Goal: Task Accomplishment & Management: Manage account settings

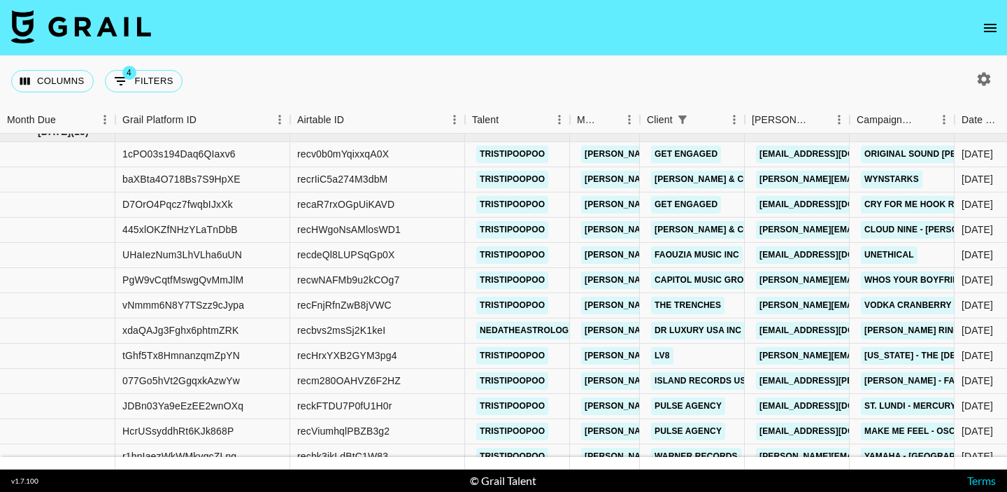
scroll to position [14, 0]
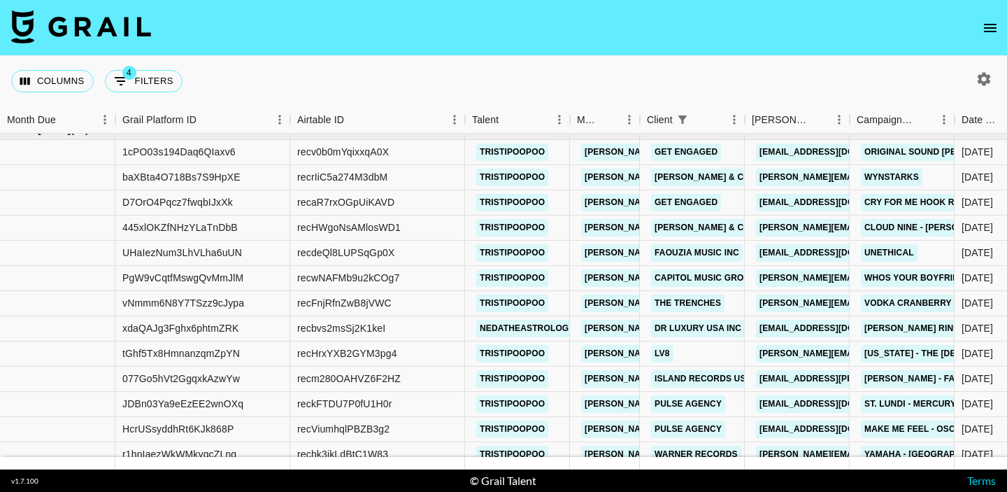
click at [985, 27] on icon "open drawer" at bounding box center [990, 28] width 13 height 8
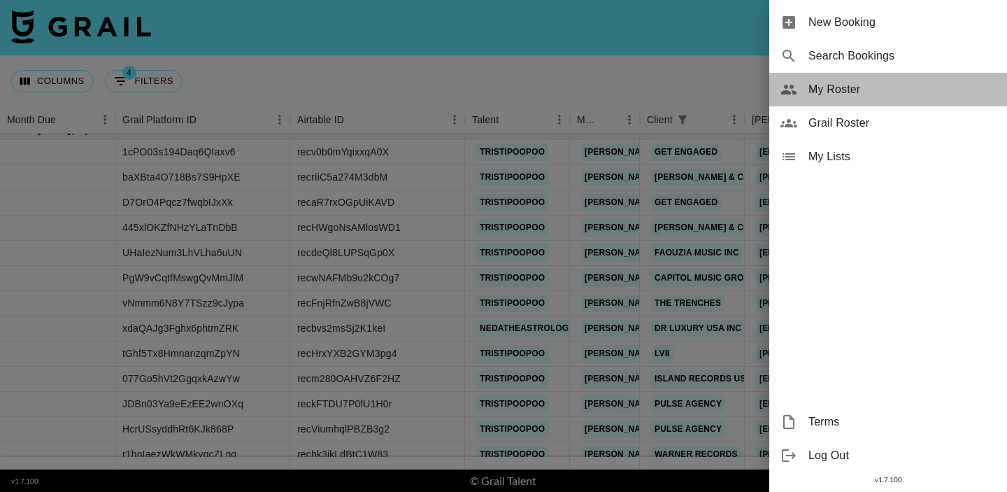
click at [866, 82] on span "My Roster" at bounding box center [901, 89] width 187 height 17
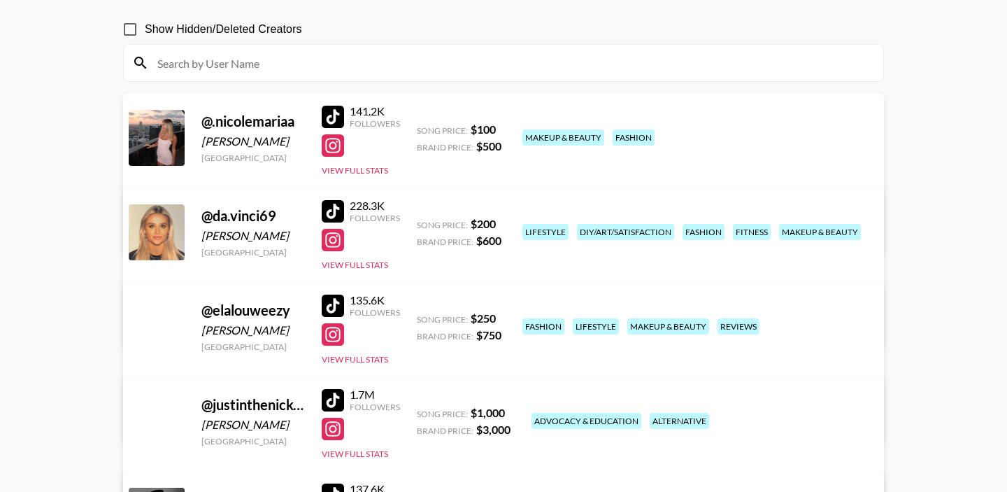
scroll to position [123, 0]
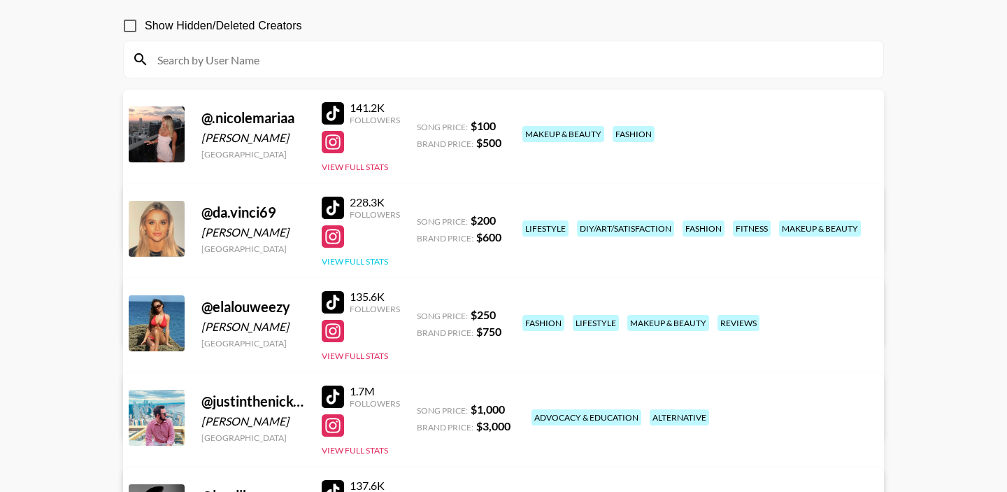
click at [366, 262] on button "View Full Stats" at bounding box center [355, 261] width 66 height 10
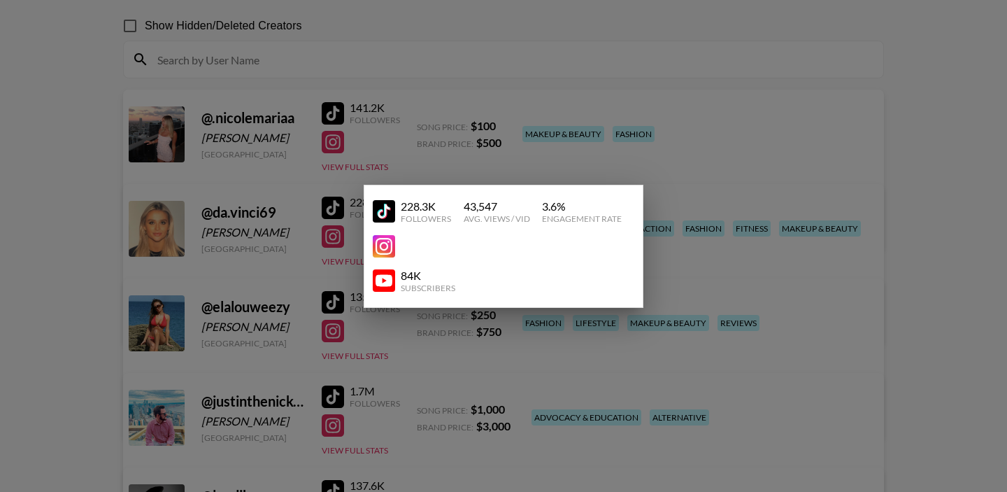
click at [294, 227] on div at bounding box center [503, 246] width 1007 height 492
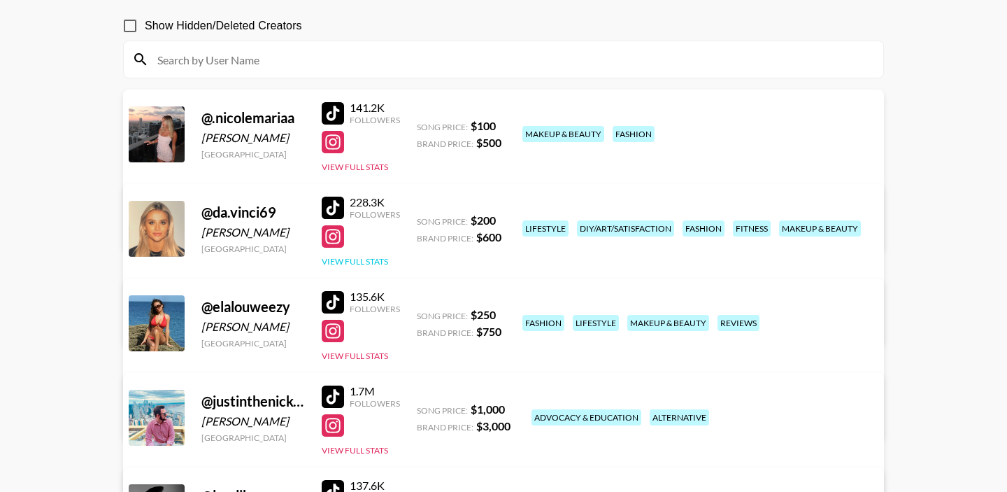
click at [350, 264] on button "View Full Stats" at bounding box center [355, 261] width 66 height 10
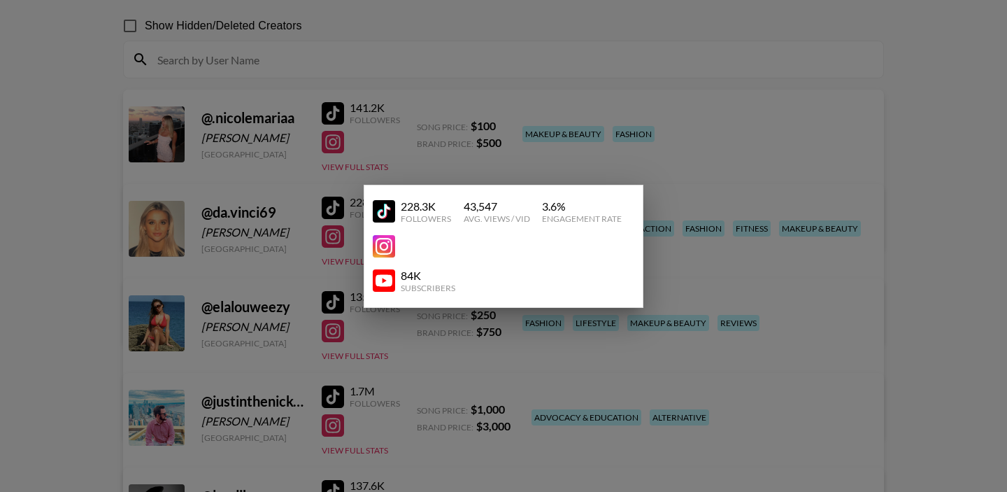
click at [460, 162] on div at bounding box center [503, 246] width 1007 height 492
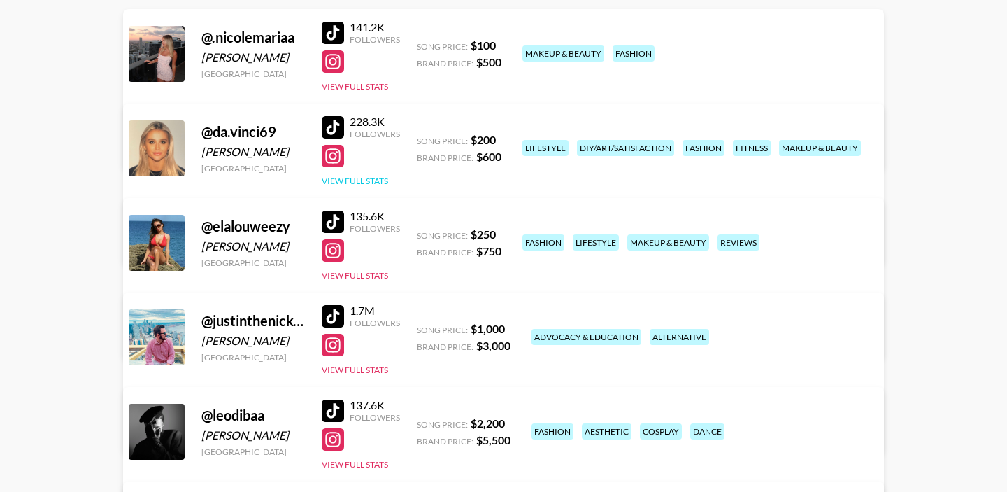
scroll to position [214, 0]
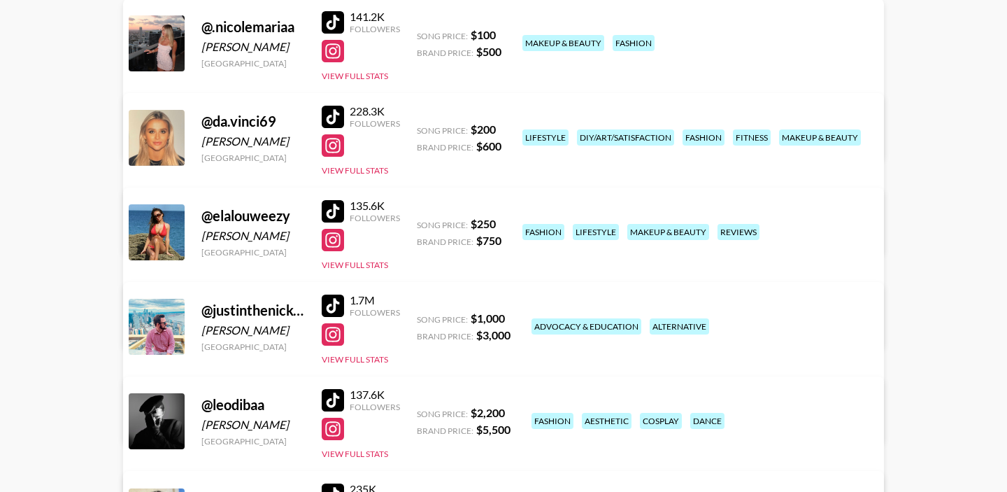
click at [508, 223] on link "View/Edit Details" at bounding box center [328, 230] width 360 height 14
click at [345, 266] on button "View Full Stats" at bounding box center [355, 264] width 66 height 10
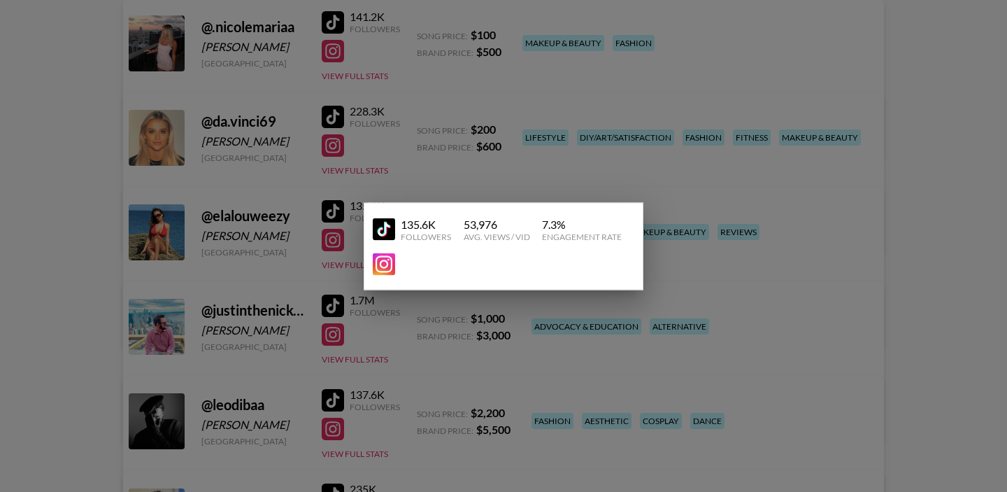
click at [349, 233] on div at bounding box center [503, 246] width 1007 height 492
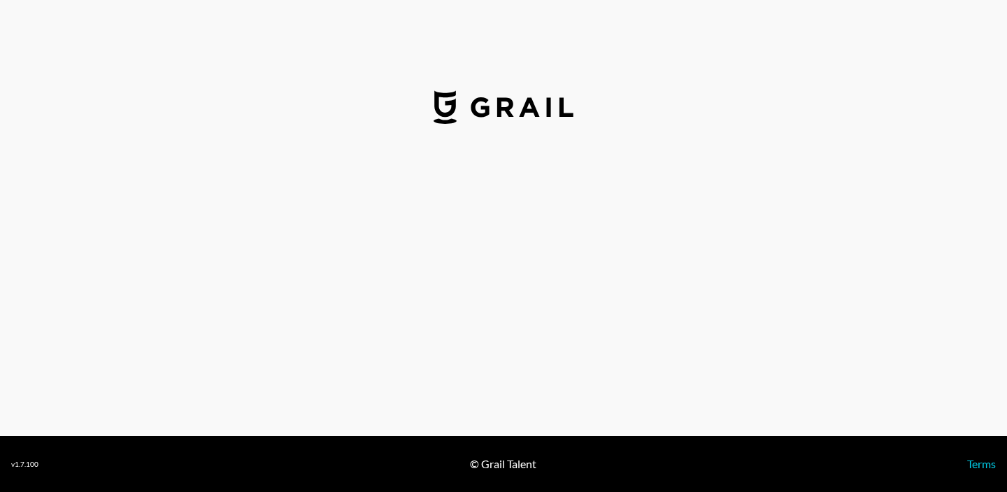
select select "USD"
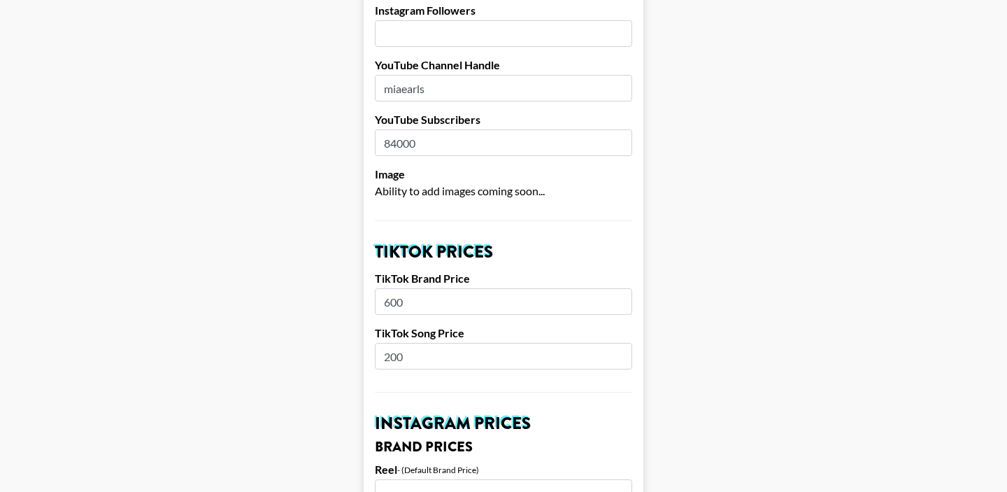
scroll to position [317, 0]
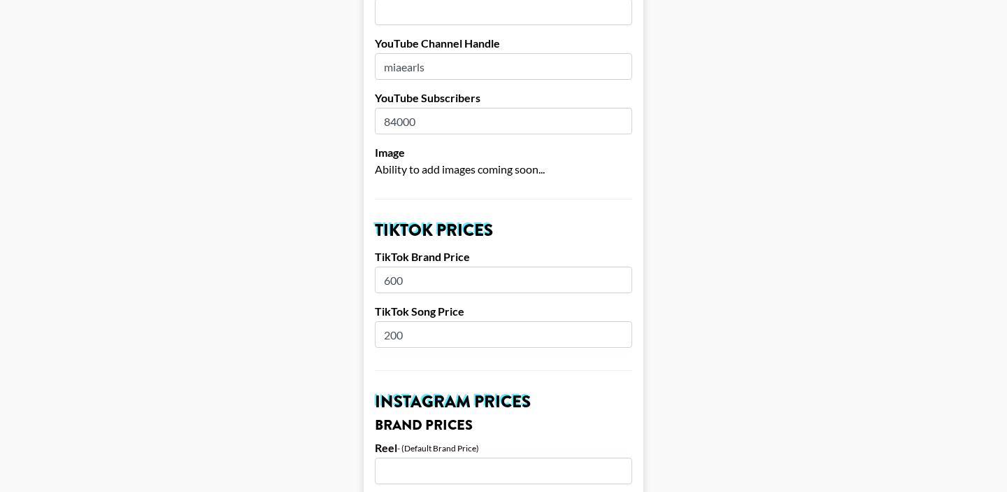
click at [407, 321] on input "200" at bounding box center [503, 334] width 257 height 27
type input "250"
drag, startPoint x: 421, startPoint y: 264, endPoint x: 367, endPoint y: 259, distance: 54.1
type input "750"
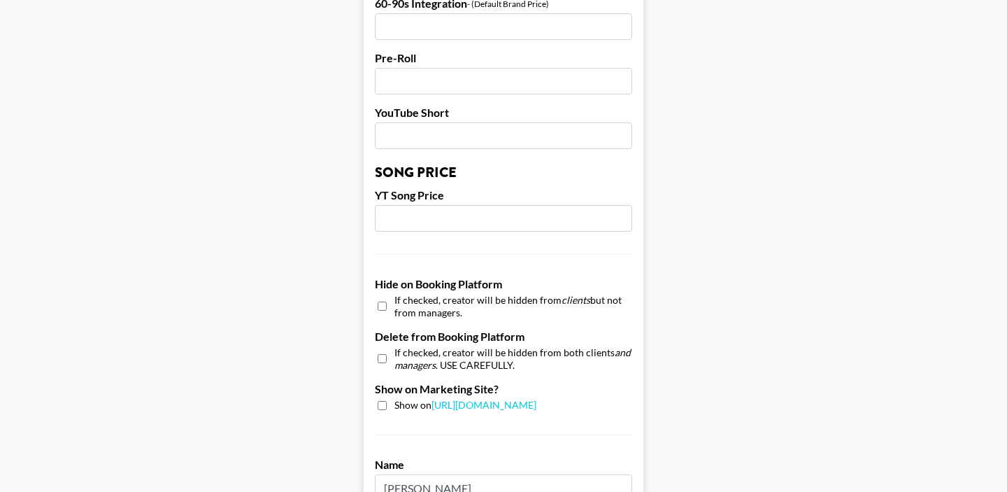
scroll to position [1405, 0]
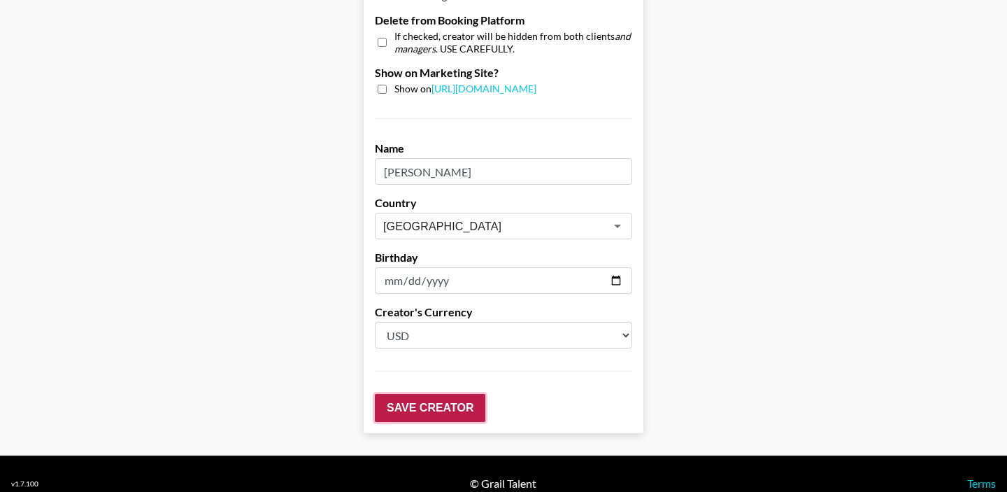
click at [406, 394] on input "Save Creator" at bounding box center [430, 408] width 110 height 28
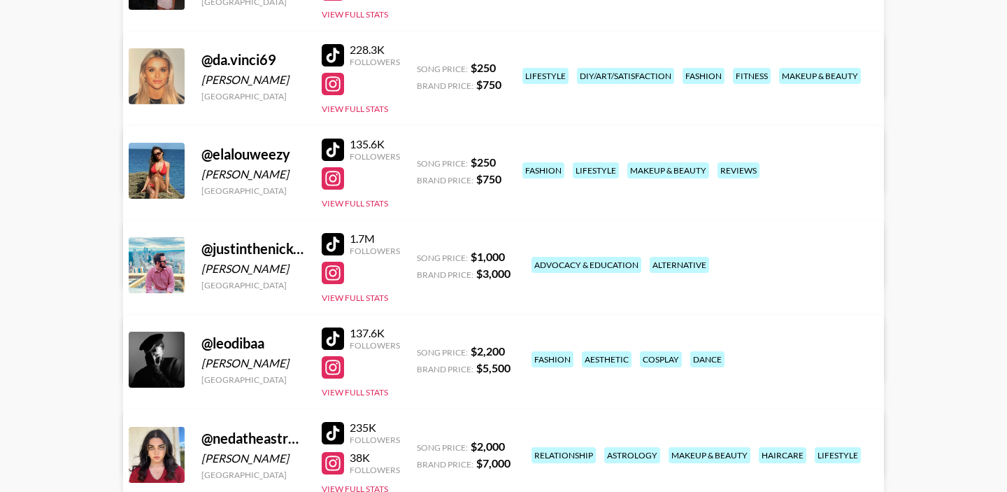
scroll to position [268, 0]
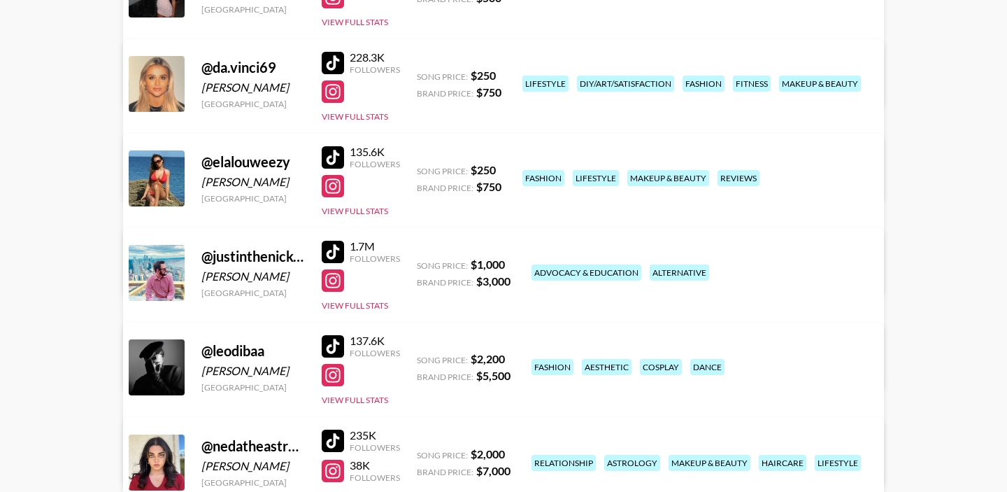
click at [508, 264] on link "View/Edit Details" at bounding box center [328, 271] width 360 height 14
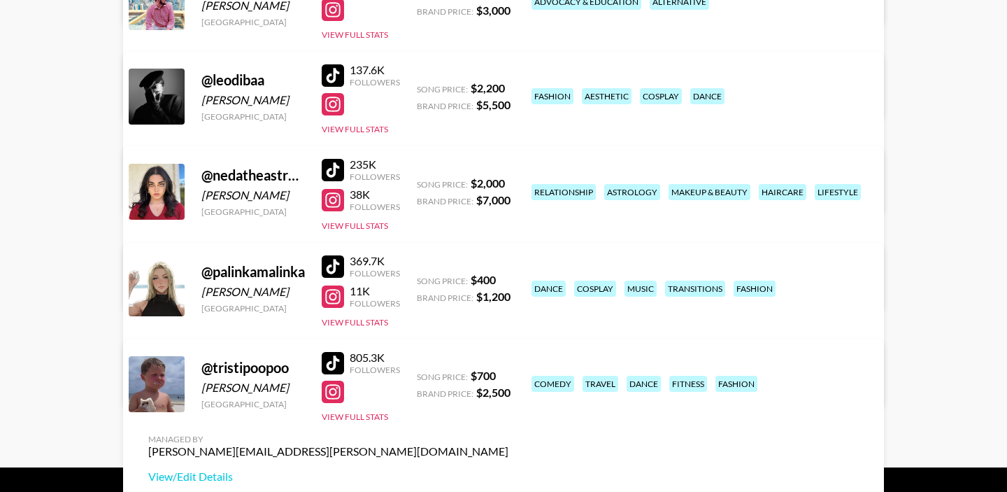
scroll to position [570, 0]
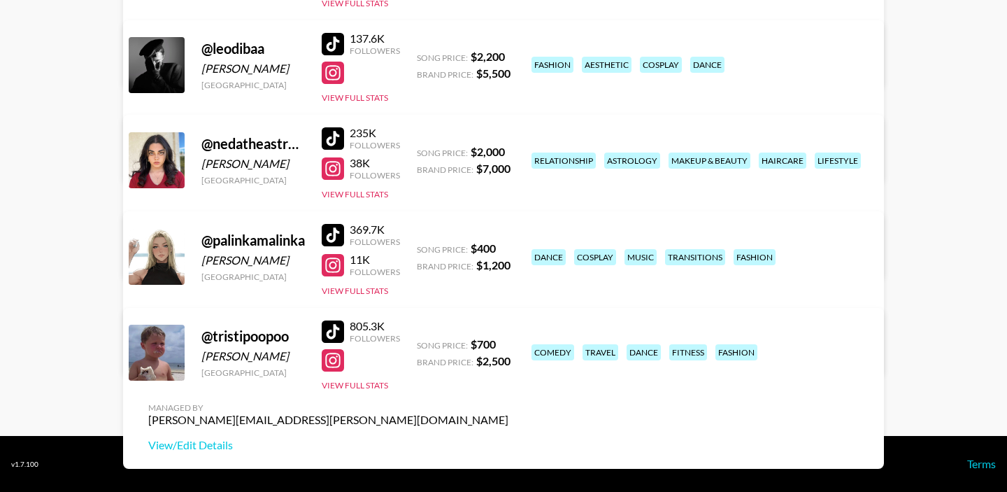
click at [381, 376] on div "805.3K Followers View Full Stats" at bounding box center [361, 352] width 78 height 78
click at [371, 384] on button "View Full Stats" at bounding box center [355, 385] width 66 height 10
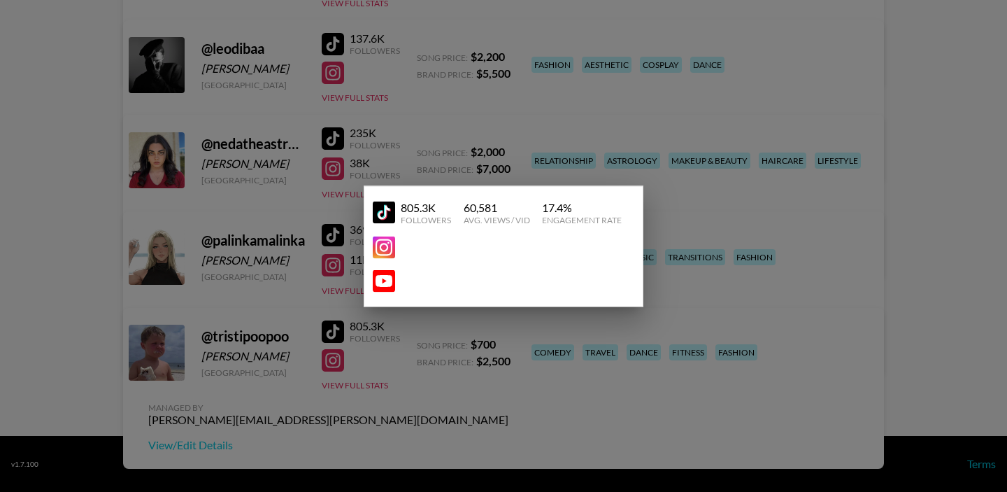
click at [303, 338] on div at bounding box center [503, 246] width 1007 height 492
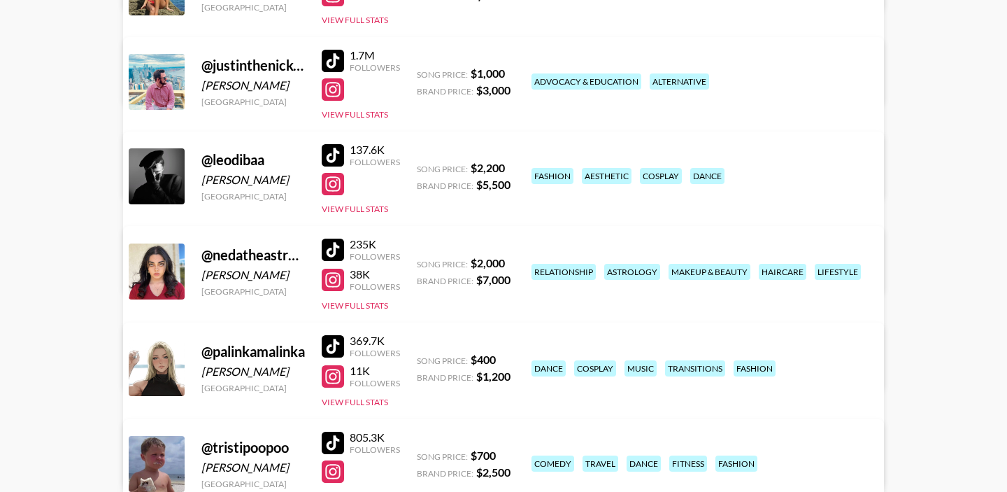
scroll to position [438, 0]
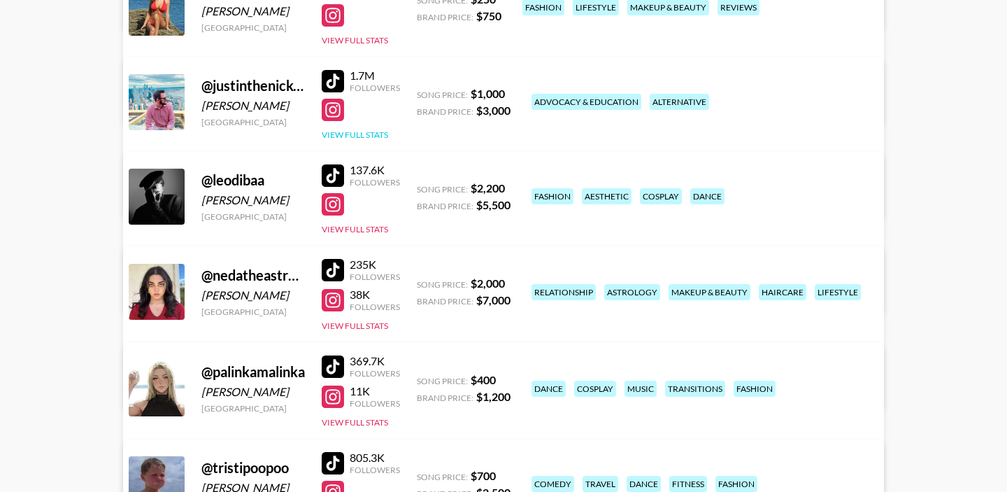
click at [355, 131] on button "View Full Stats" at bounding box center [355, 134] width 66 height 10
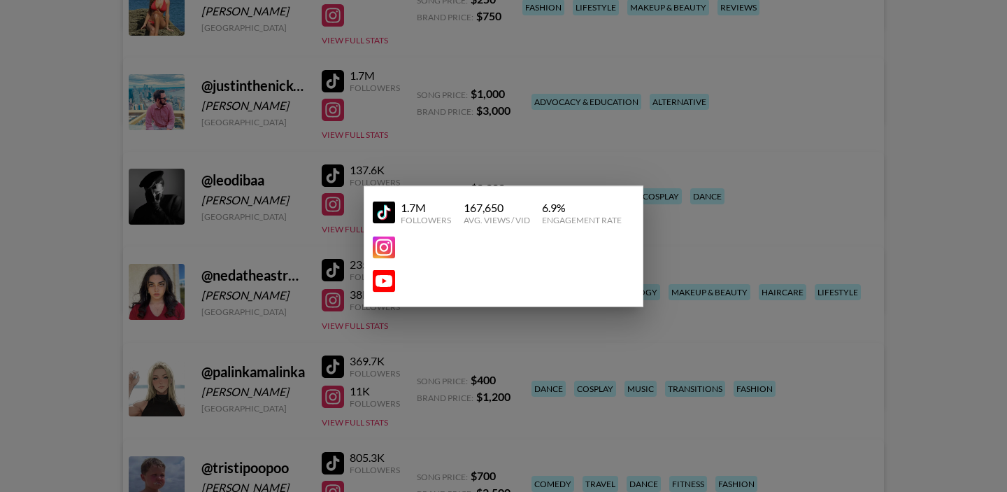
click at [291, 120] on div at bounding box center [503, 246] width 1007 height 492
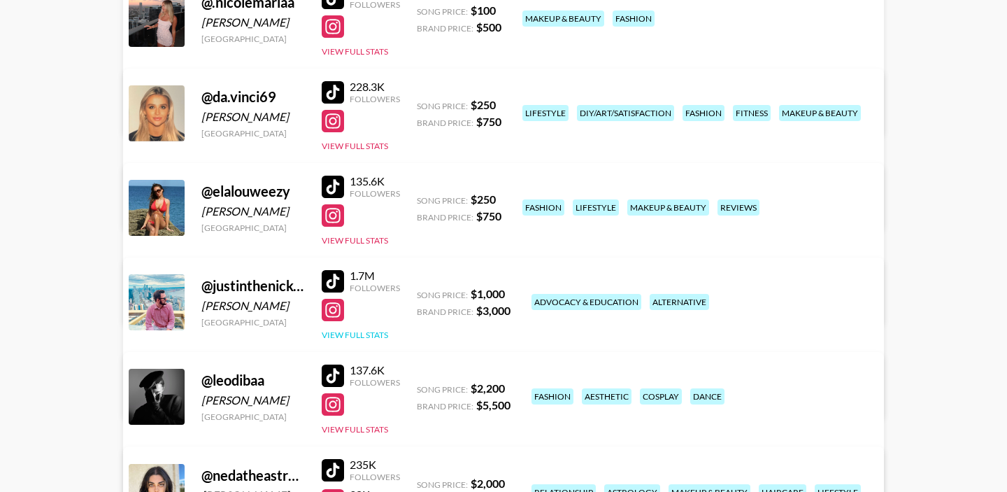
scroll to position [237, 0]
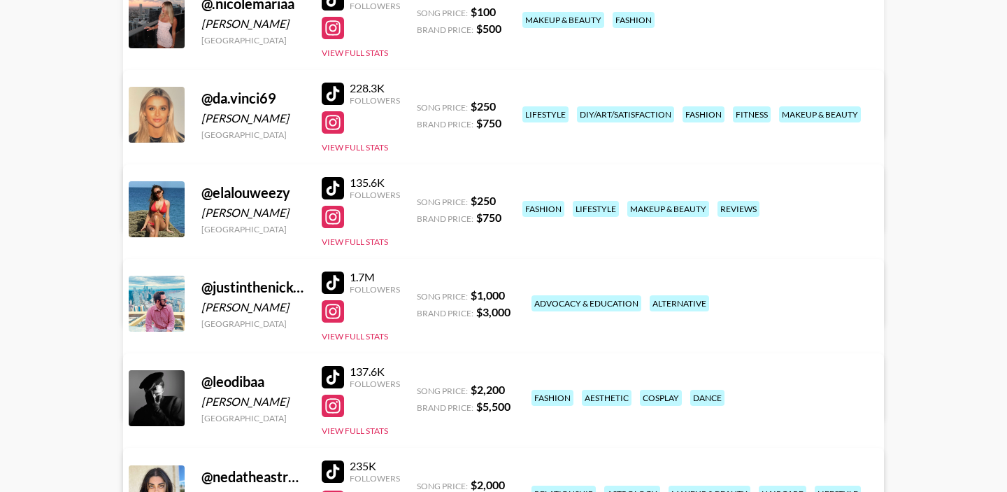
click at [508, 200] on link "View/Edit Details" at bounding box center [328, 207] width 360 height 14
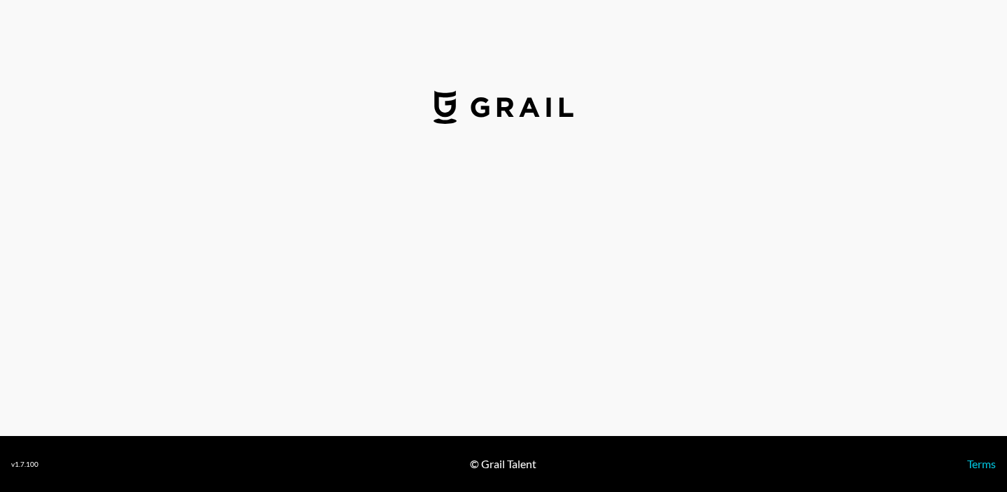
select select "USD"
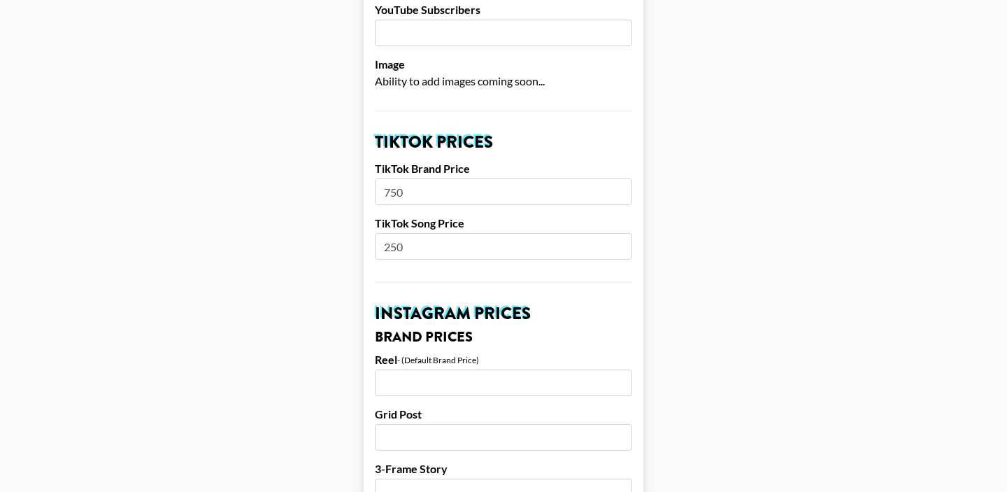
scroll to position [420, 0]
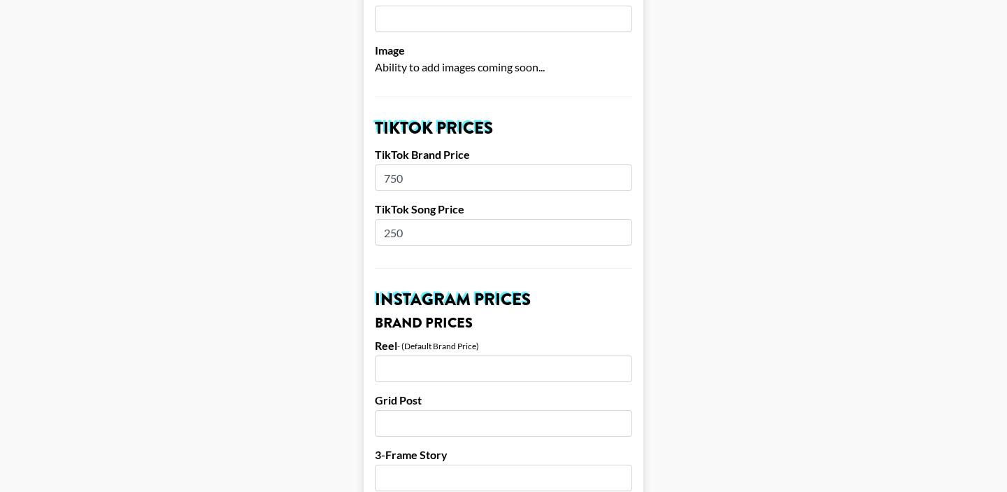
drag, startPoint x: 411, startPoint y: 215, endPoint x: 358, endPoint y: 215, distance: 53.1
type input "300"
drag, startPoint x: 411, startPoint y: 161, endPoint x: 350, endPoint y: 161, distance: 60.8
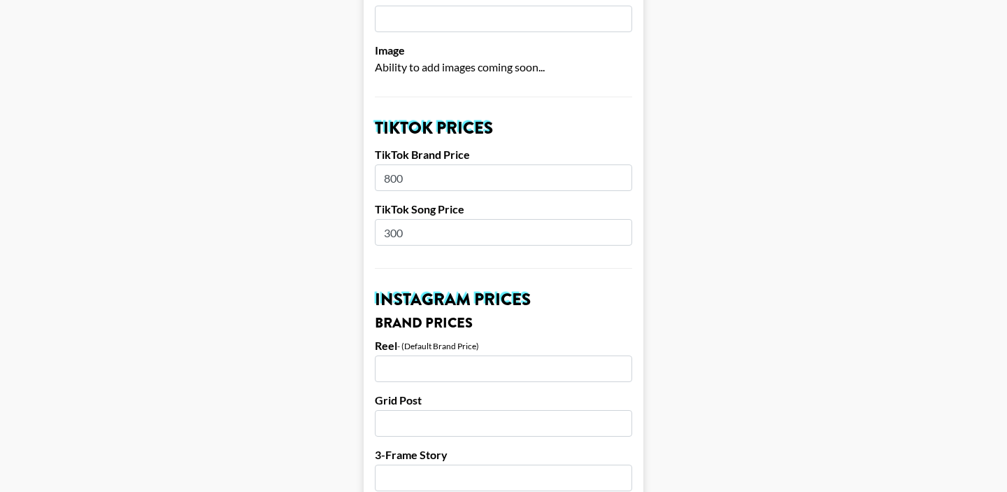
type input "800"
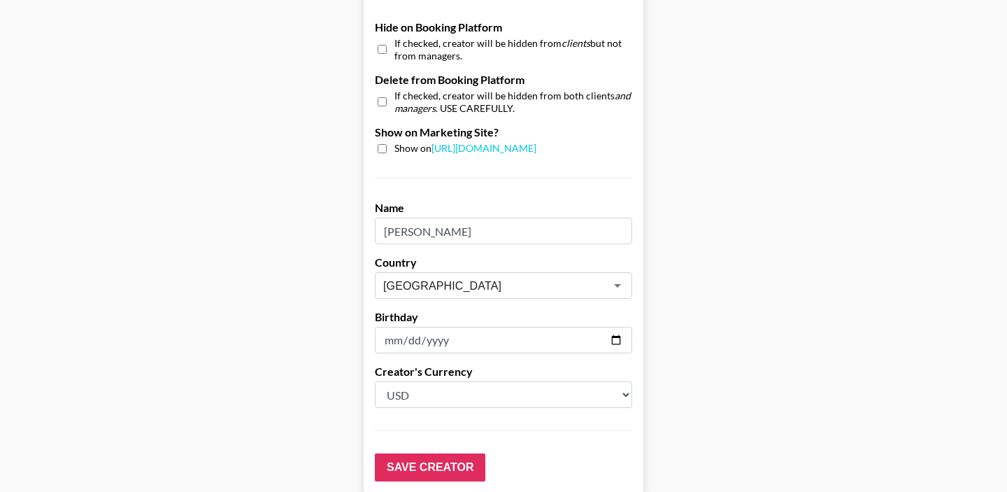
scroll to position [1405, 0]
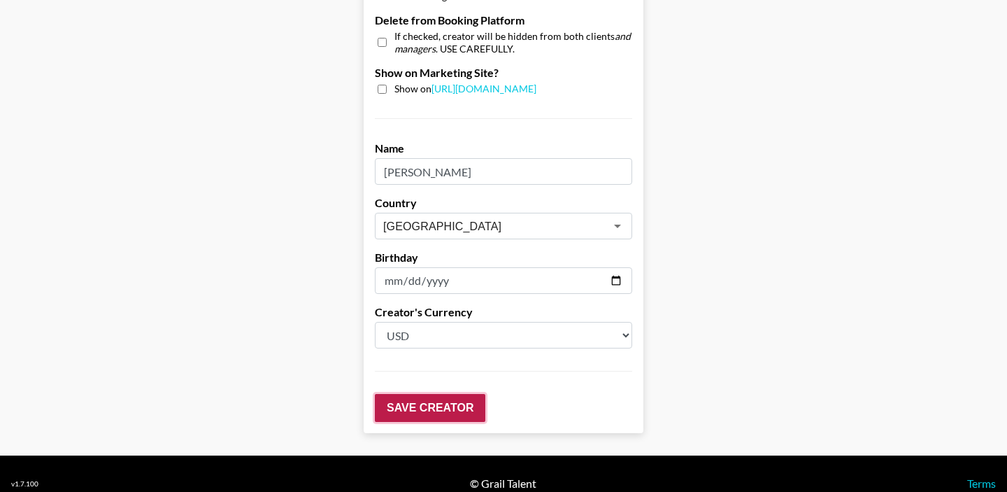
click at [414, 394] on input "Save Creator" at bounding box center [430, 408] width 110 height 28
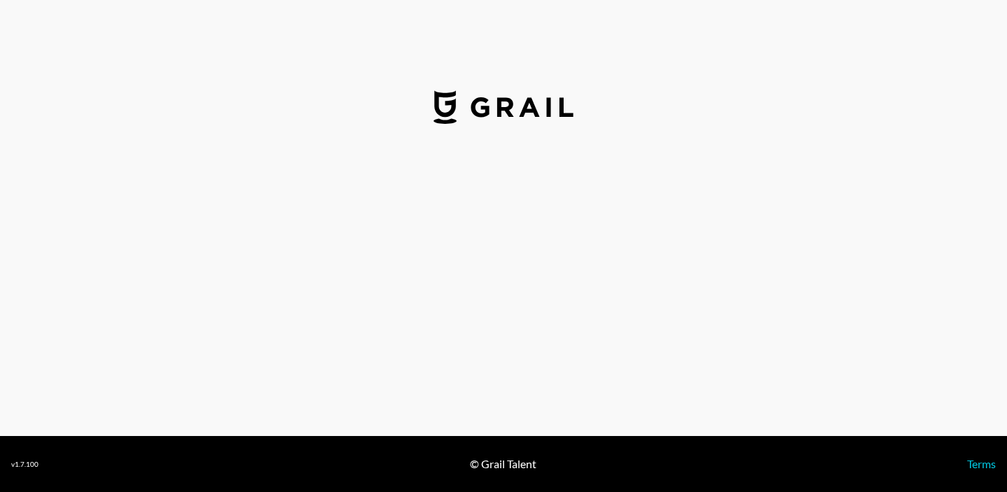
select select "USD"
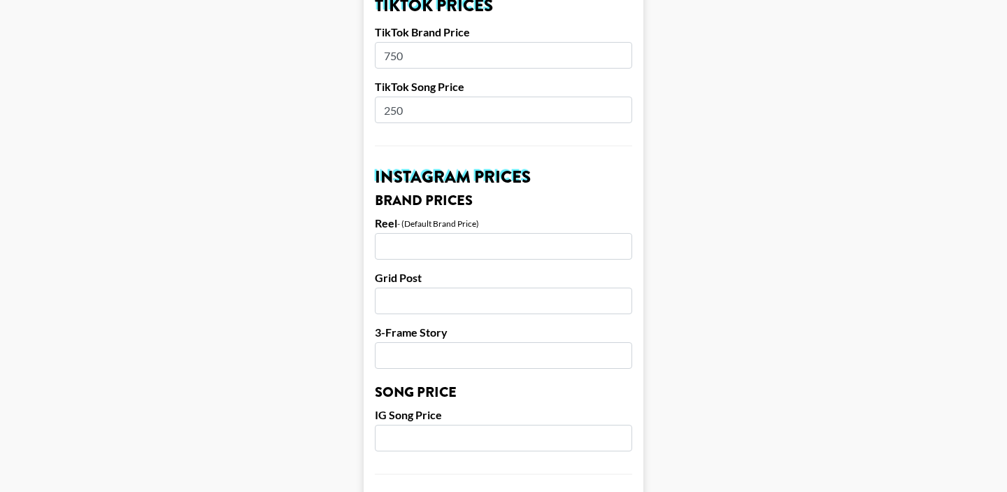
scroll to position [548, 0]
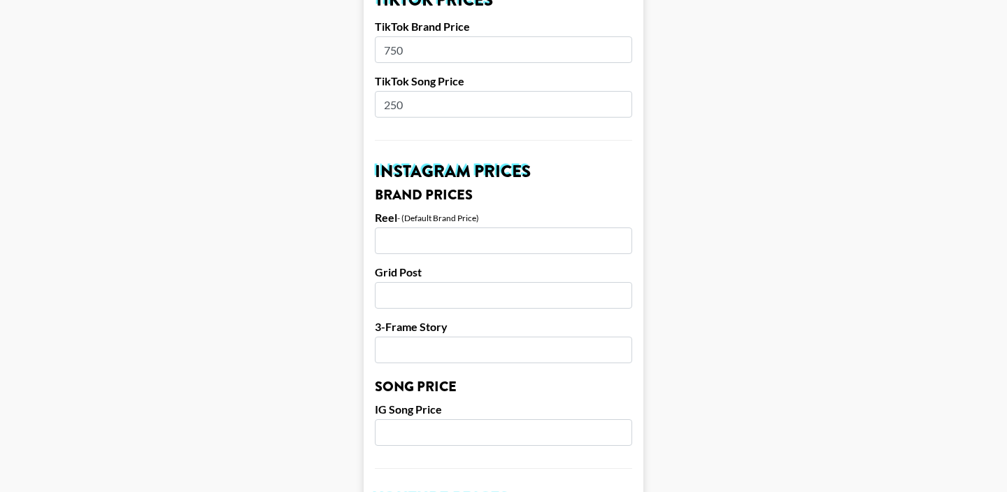
click at [417, 227] on input "number" at bounding box center [503, 240] width 257 height 27
type input "5500"
click at [422, 282] on input "number" at bounding box center [503, 295] width 257 height 27
type input "5000"
click at [413, 336] on input "number" at bounding box center [503, 349] width 257 height 27
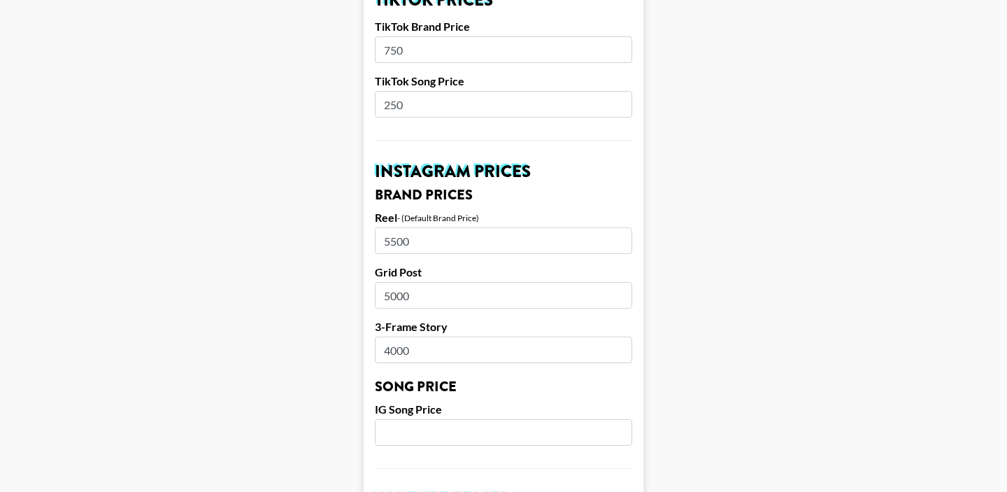
type input "4000"
click at [466, 320] on label "3-Frame Story" at bounding box center [503, 327] width 257 height 14
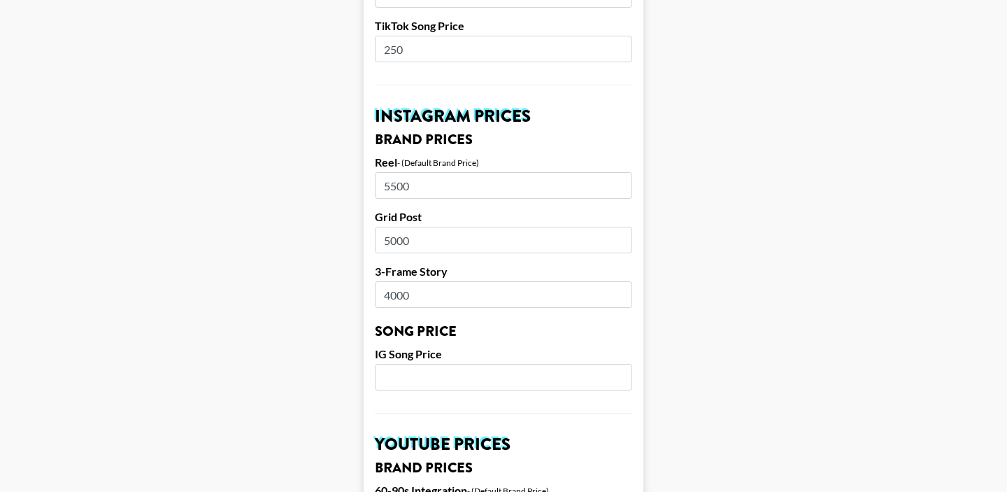
scroll to position [610, 0]
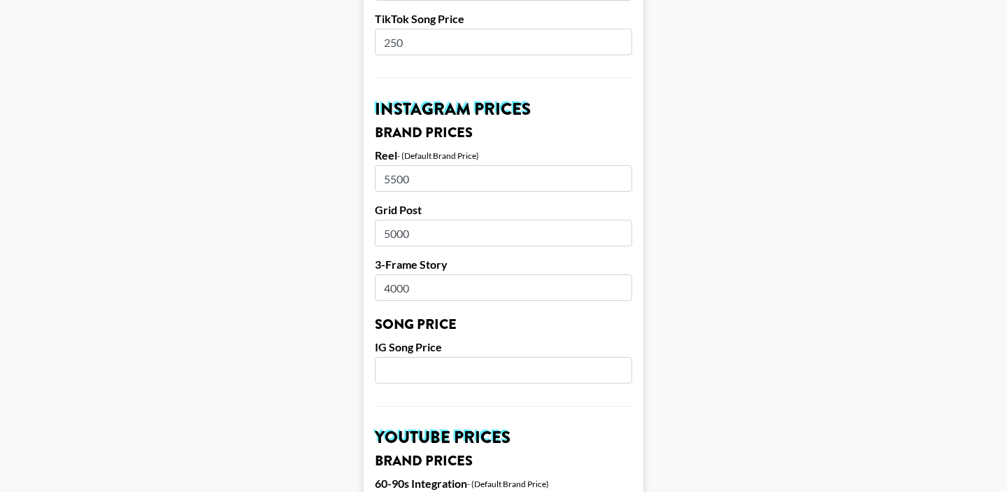
click at [395, 274] on input "4000" at bounding box center [503, 287] width 257 height 27
click at [394, 291] on form "Airtable ID: recRjdlCFfamj0hx3 Manager(s) brianna.gorski@grail-talent.com ​ Tik…" at bounding box center [504, 349] width 280 height 1760
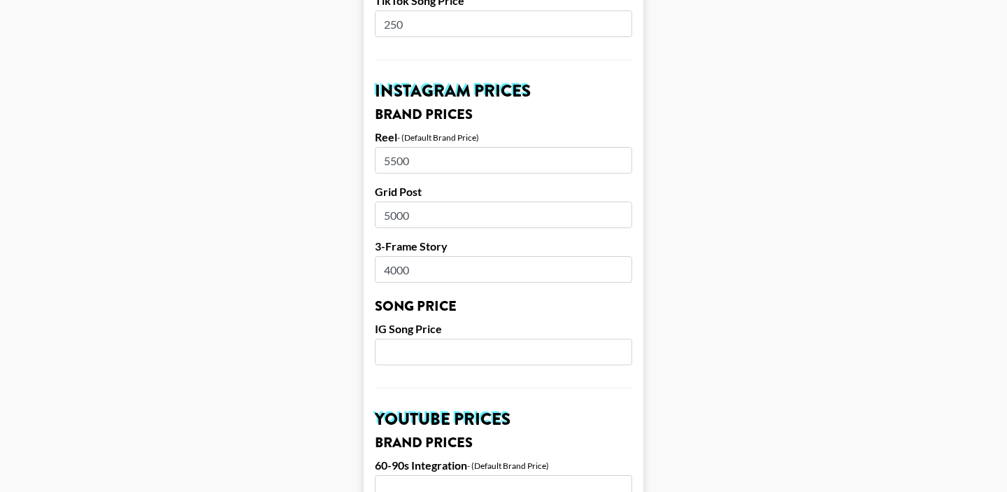
scroll to position [622, 0]
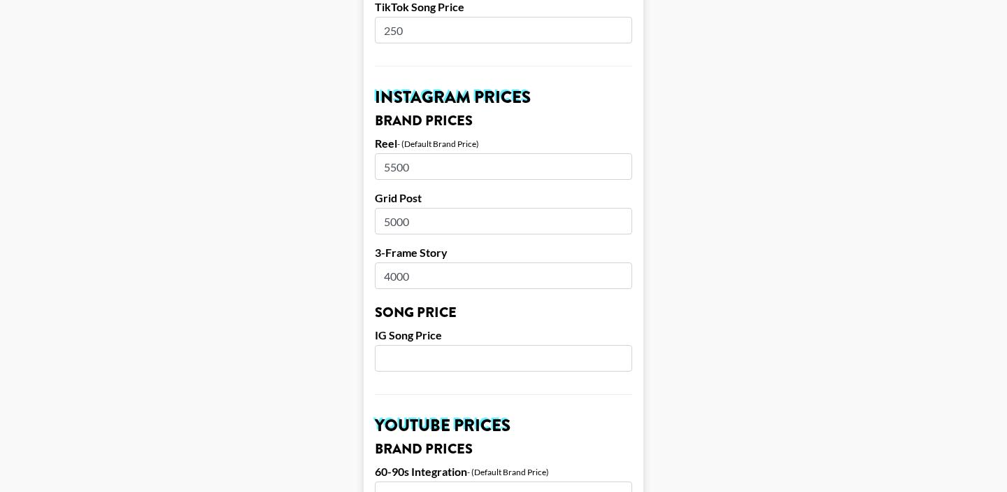
click at [400, 306] on h3 "Song Price" at bounding box center [503, 313] width 257 height 14
click at [385, 306] on h3 "Song Price" at bounding box center [503, 313] width 257 height 14
click at [408, 345] on input "number" at bounding box center [503, 358] width 257 height 27
type input "2500"
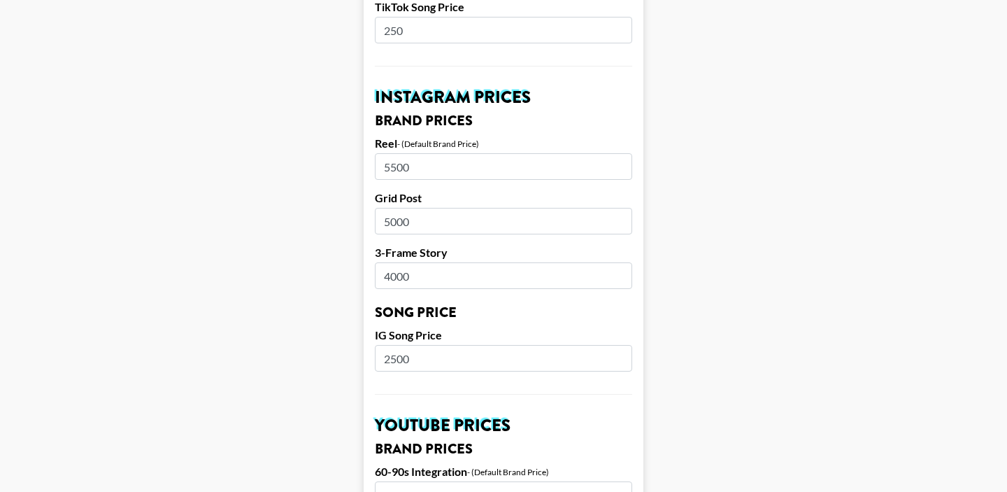
click at [477, 302] on form "Airtable ID: recRjdlCFfamj0hx3 Manager(s) brianna.gorski@grail-talent.com ​ Tik…" at bounding box center [504, 337] width 280 height 1760
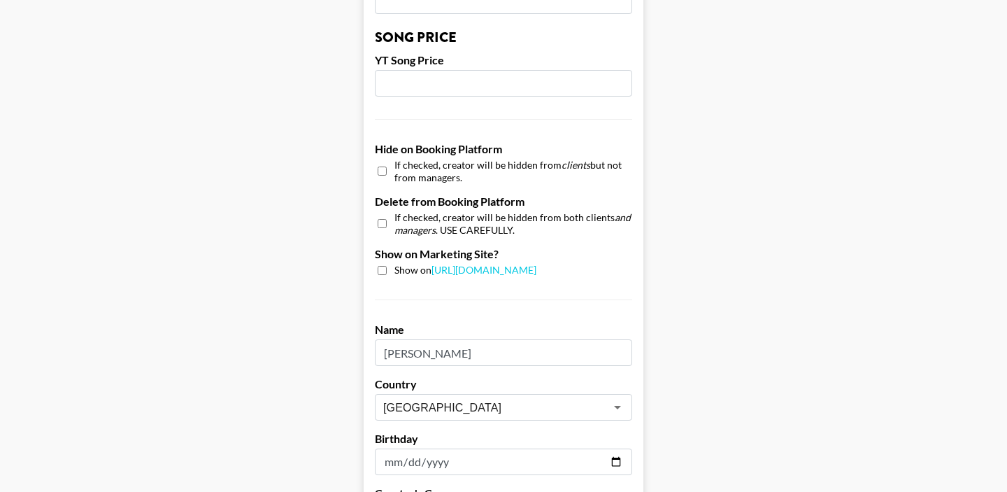
scroll to position [1405, 0]
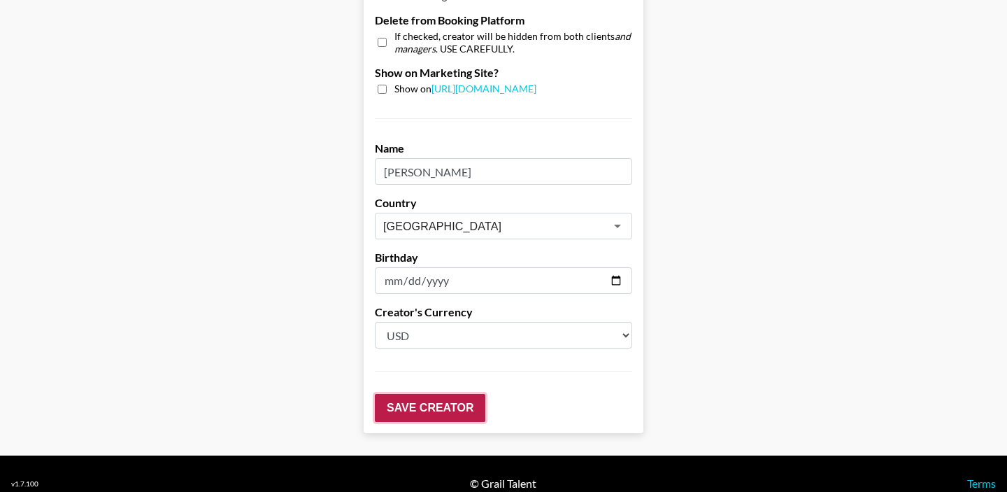
click at [421, 394] on input "Save Creator" at bounding box center [430, 408] width 110 height 28
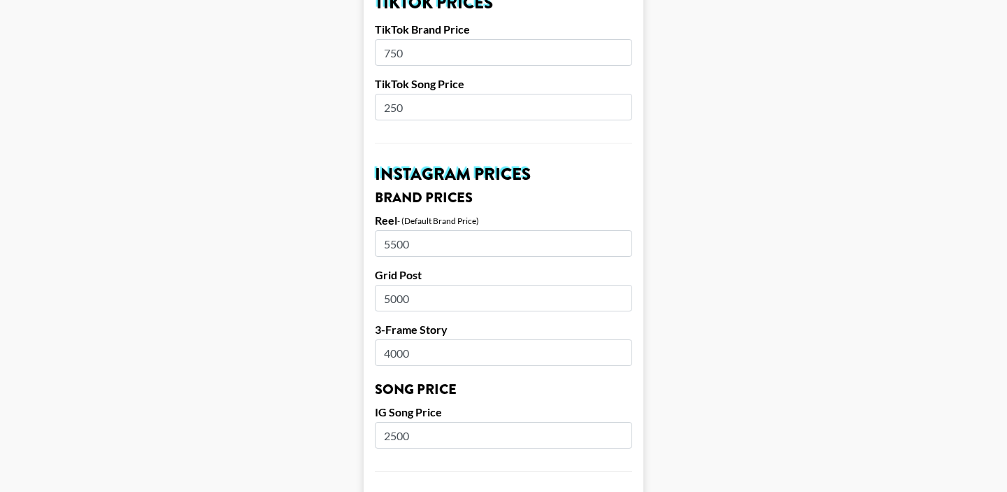
scroll to position [610, 0]
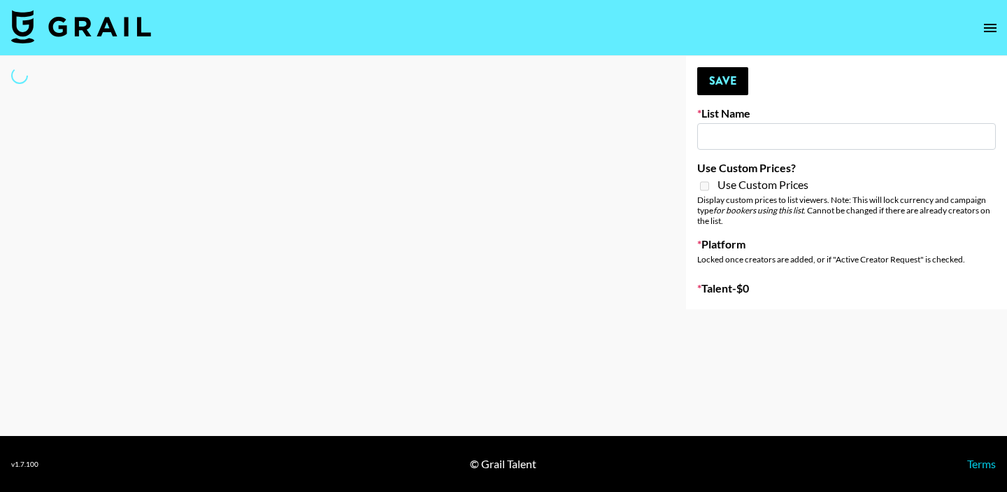
type input "Content Labs for Canva"
select select "Brand"
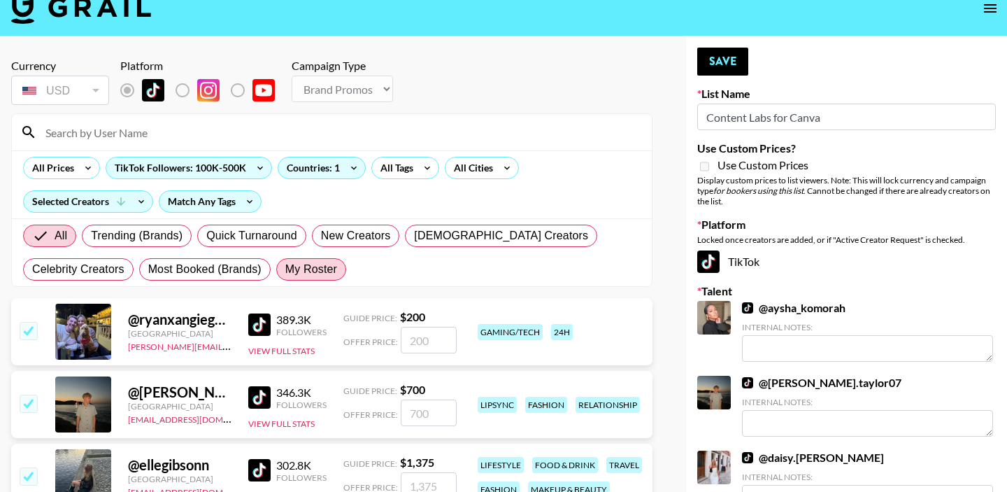
click at [323, 264] on span "My Roster" at bounding box center [311, 269] width 52 height 17
click at [285, 269] on input "My Roster" at bounding box center [285, 269] width 0 height 0
radio input "true"
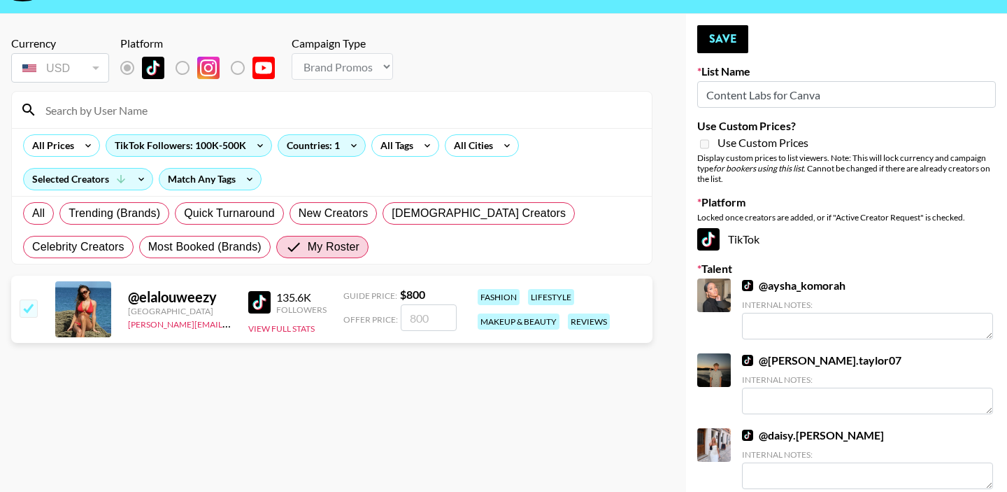
scroll to position [44, 0]
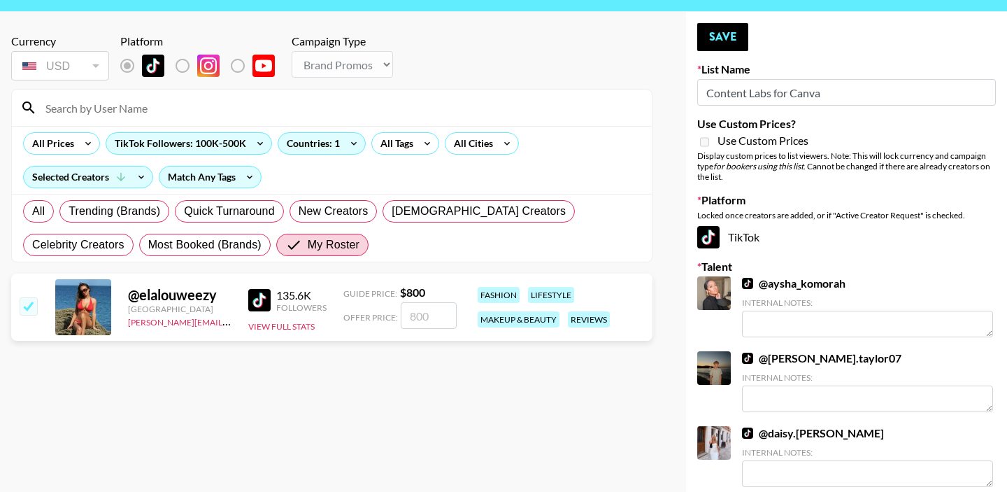
click at [419, 317] on input "number" at bounding box center [429, 315] width 56 height 27
type input "1500"
click at [384, 387] on section "Currency USD USD ​ Platform Campaign Type Choose Type... Song Promos Brand Prom…" at bounding box center [331, 213] width 641 height 380
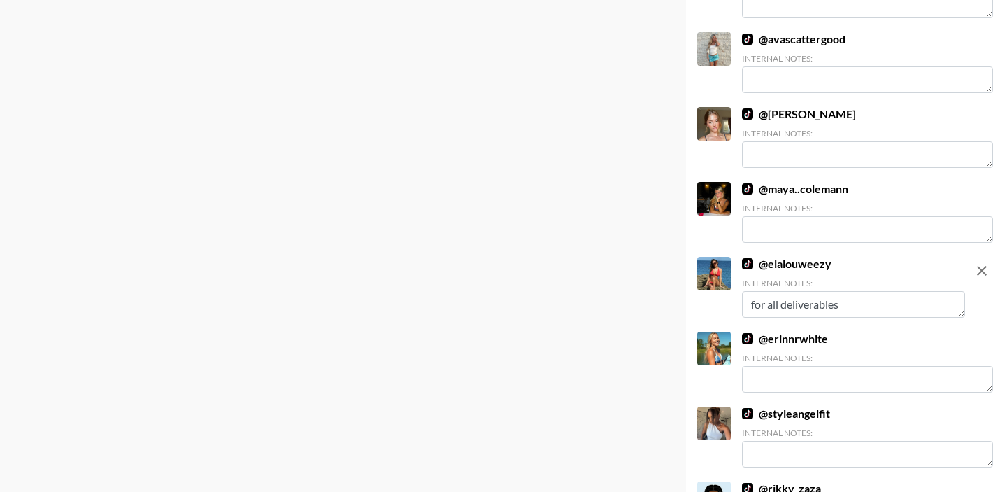
scroll to position [511, 0]
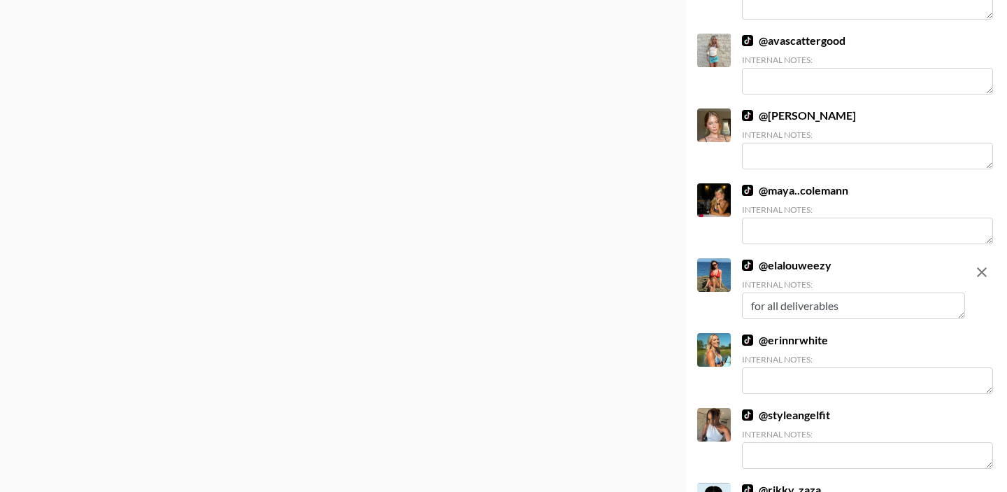
click at [883, 308] on textarea "for all deliverables" at bounding box center [853, 305] width 223 height 27
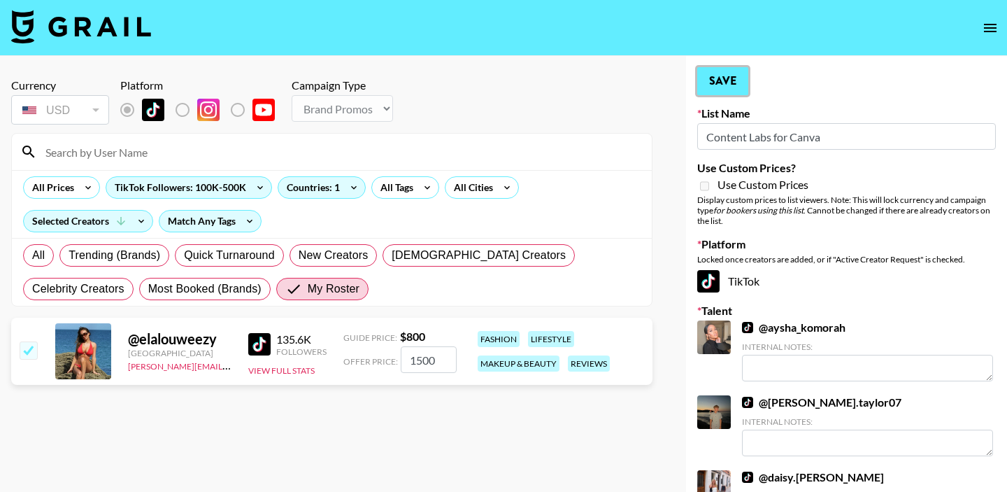
click at [740, 87] on button "Save" at bounding box center [722, 81] width 51 height 28
radio input "true"
